Goal: Find specific page/section

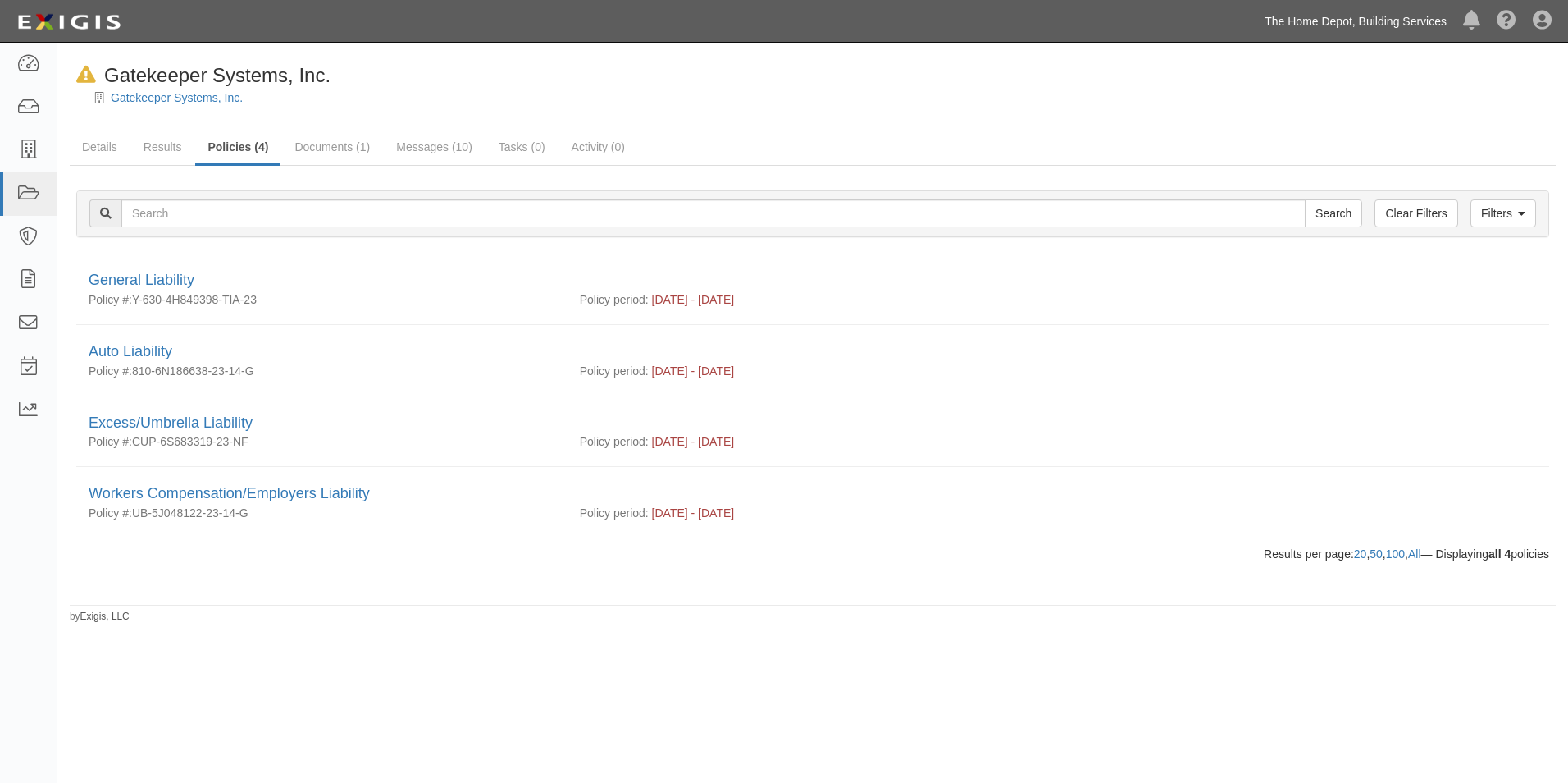
click at [1335, 33] on link "The Home Depot, Building Services" at bounding box center [1355, 21] width 198 height 33
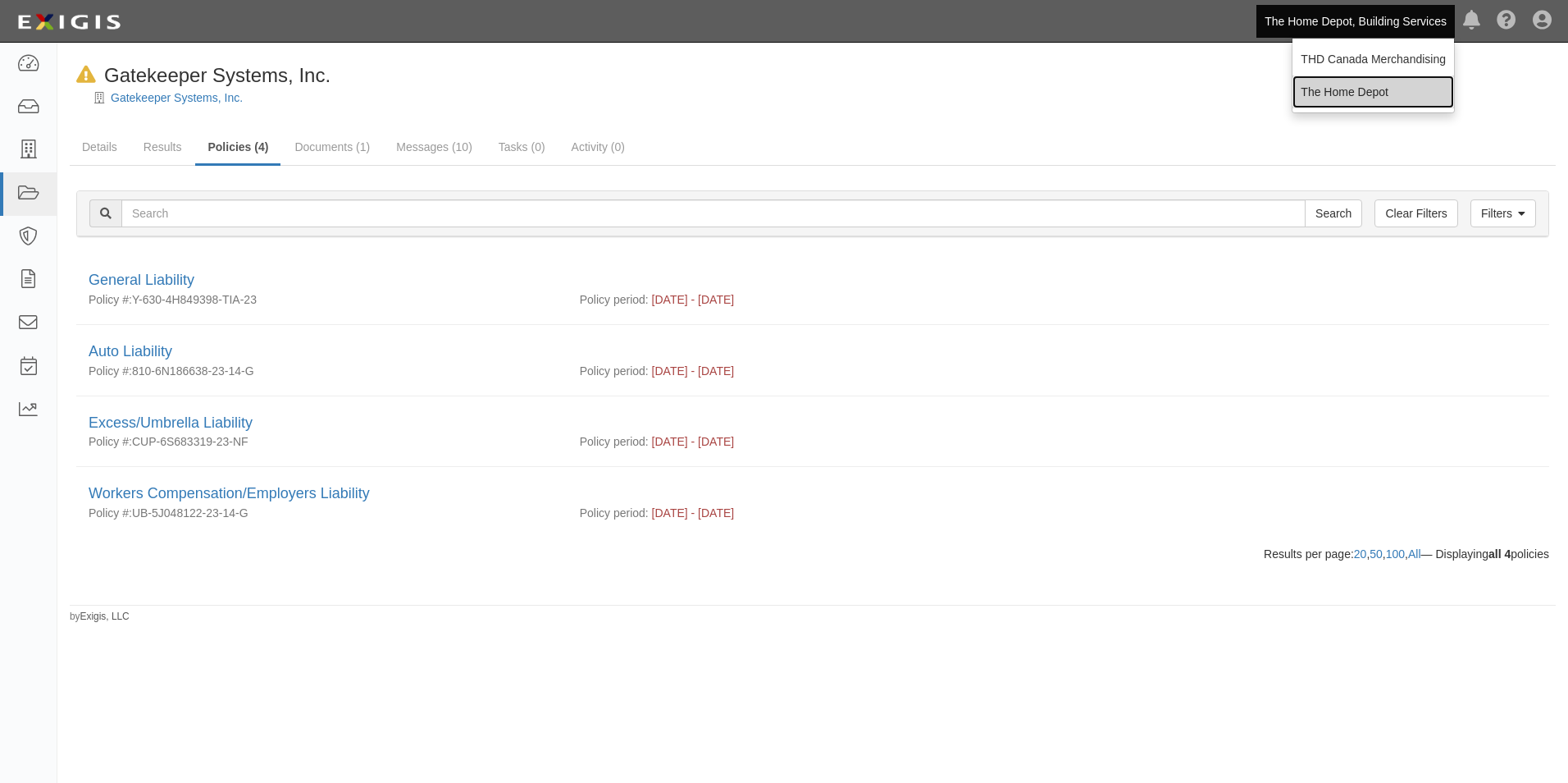
click at [1341, 86] on link "The Home Depot" at bounding box center [1373, 91] width 162 height 33
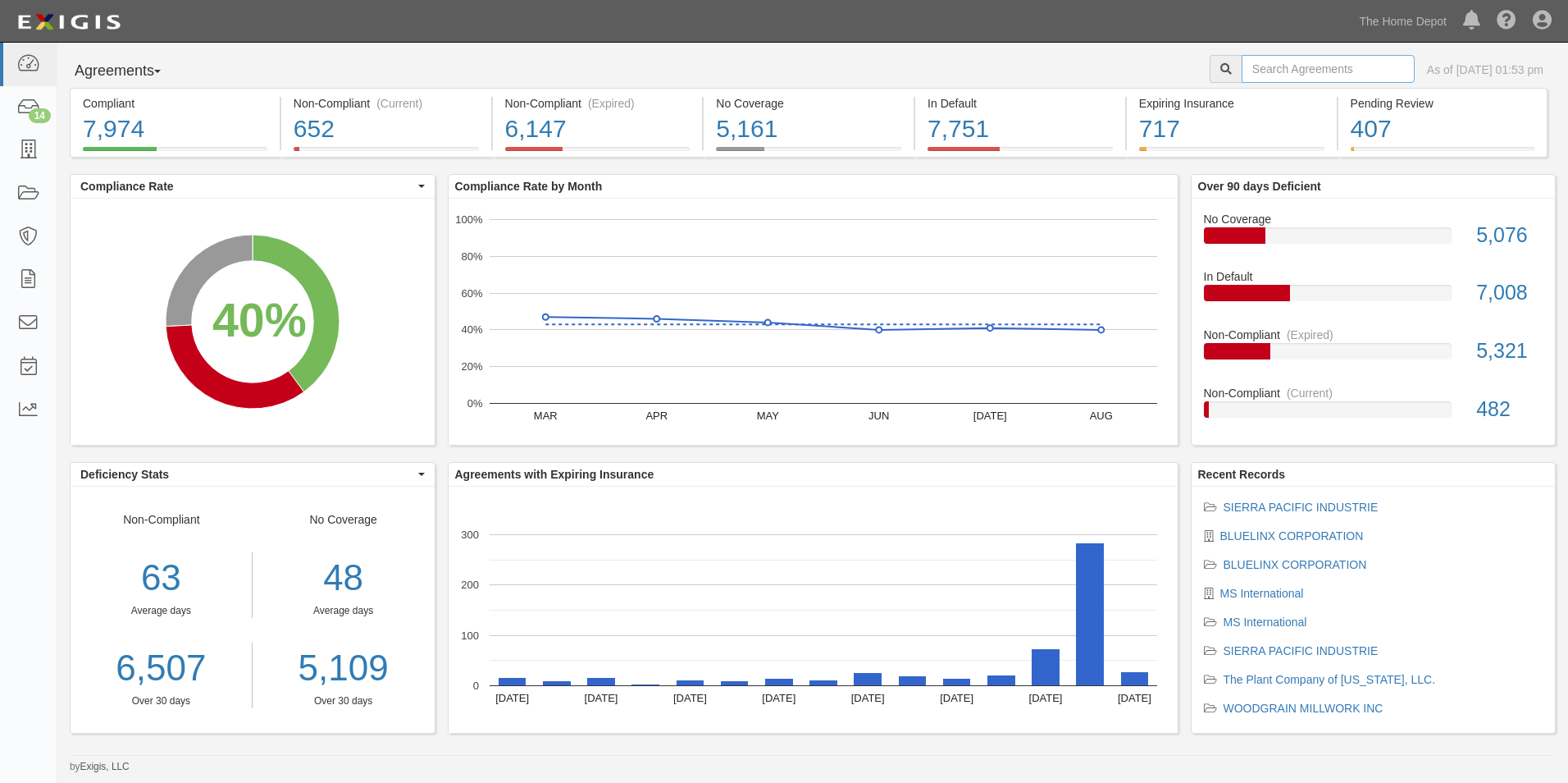
click at [1242, 73] on input "text" at bounding box center [1328, 68] width 173 height 28
type input "[MEDICAL_DATA]"
